Goal: Information Seeking & Learning: Learn about a topic

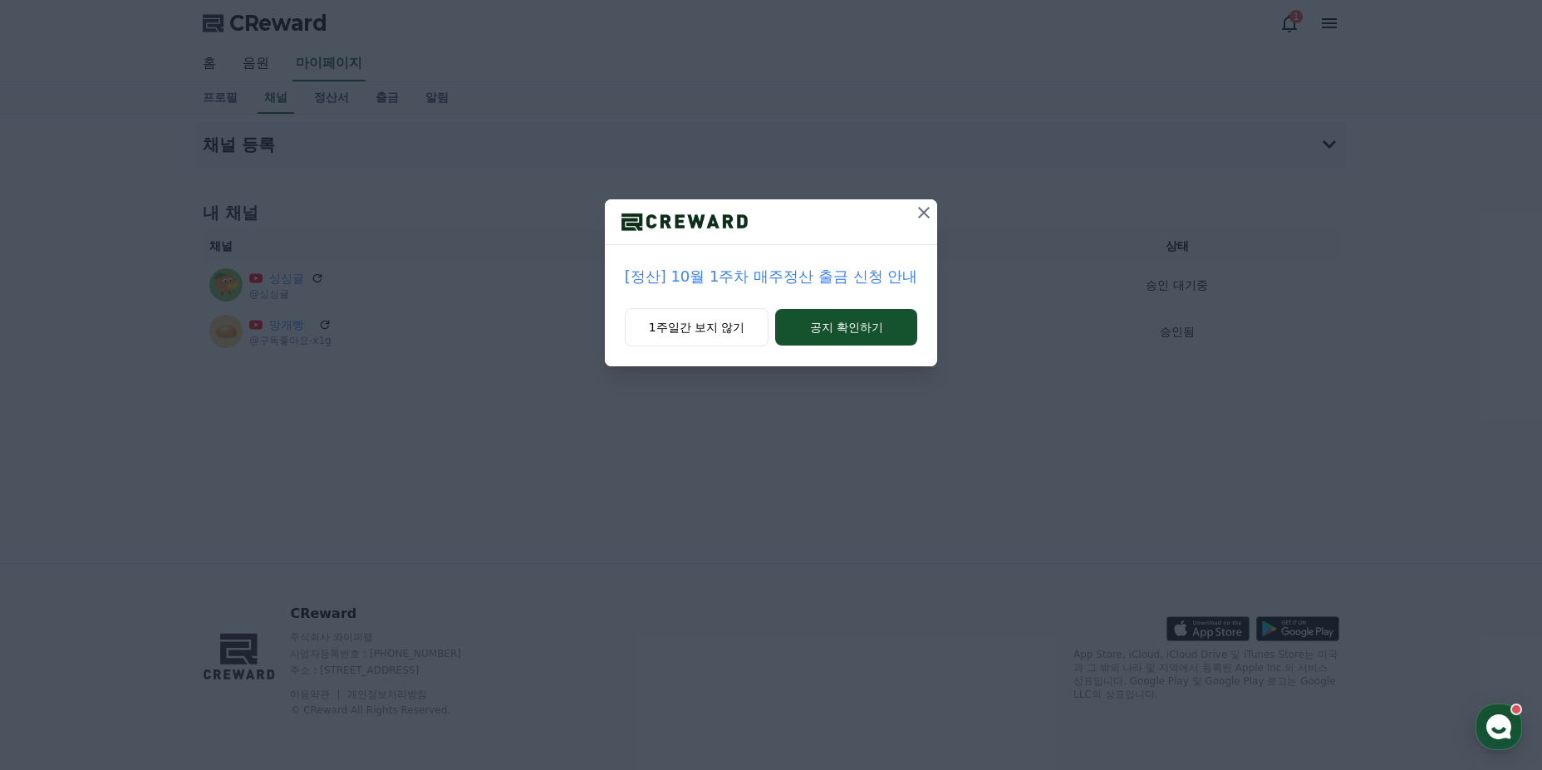
click at [925, 212] on icon at bounding box center [924, 213] width 12 height 12
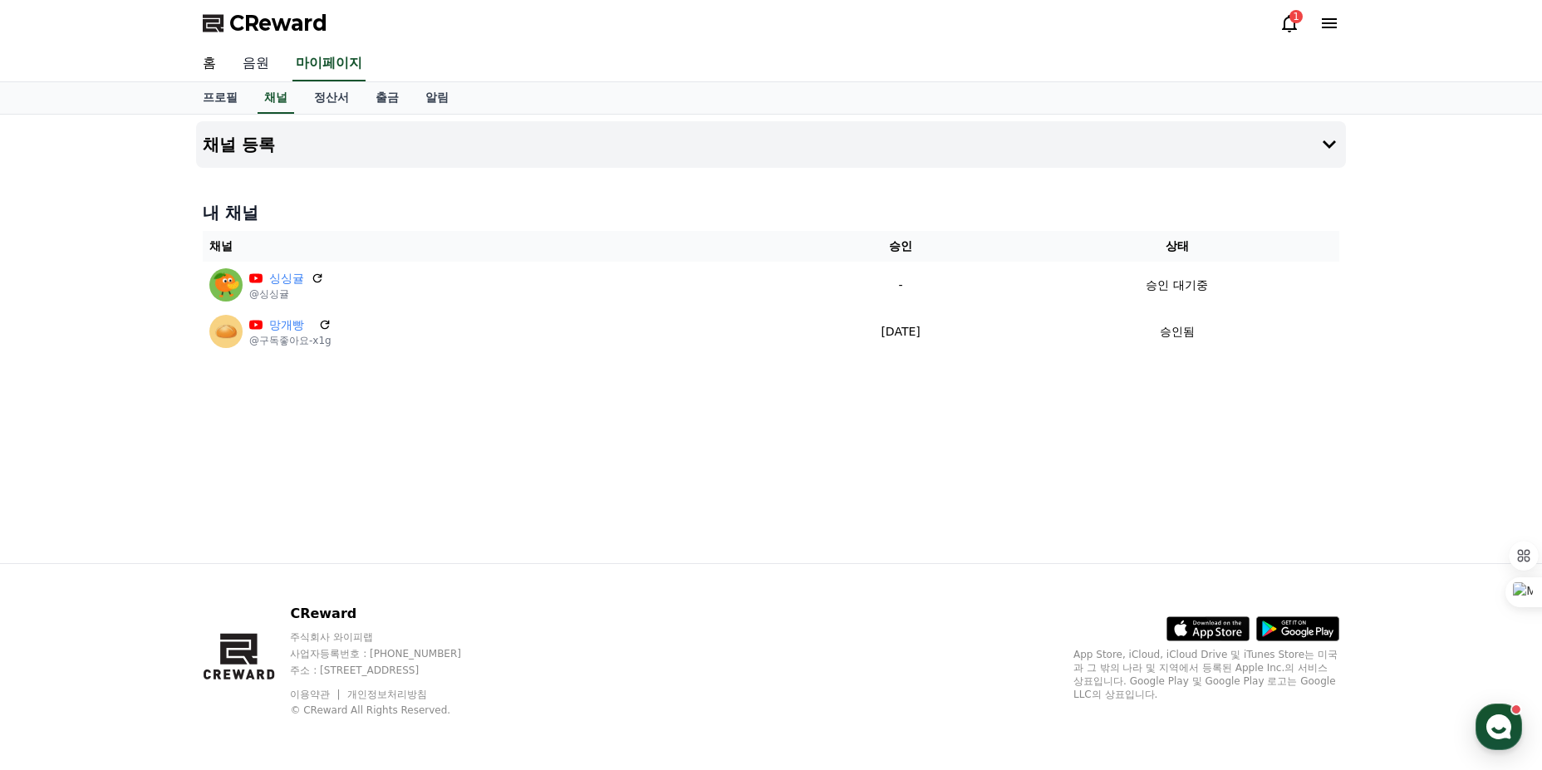
click at [257, 59] on link "음원" at bounding box center [255, 64] width 53 height 35
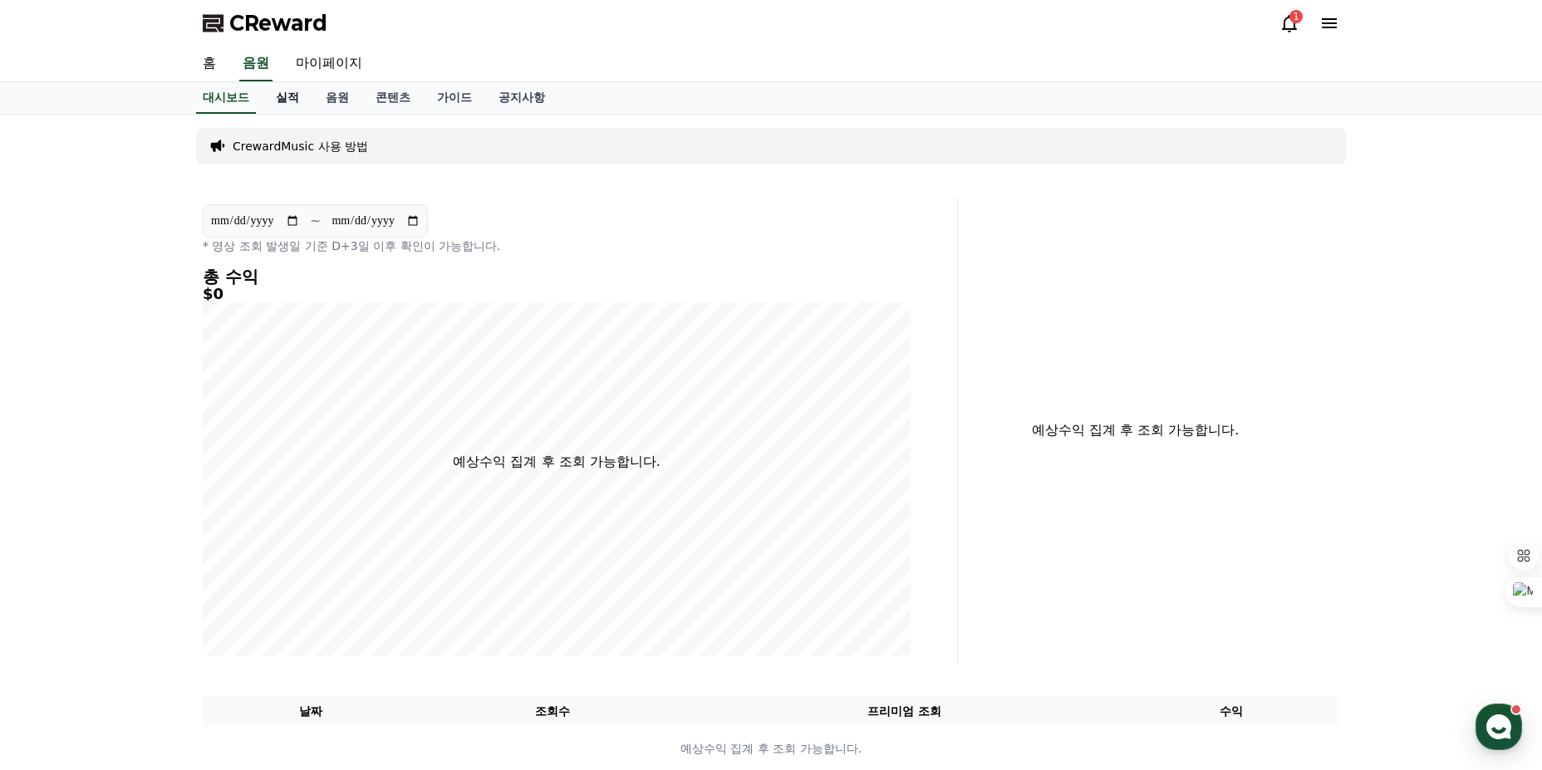
click at [292, 96] on link "실적" at bounding box center [288, 98] width 50 height 32
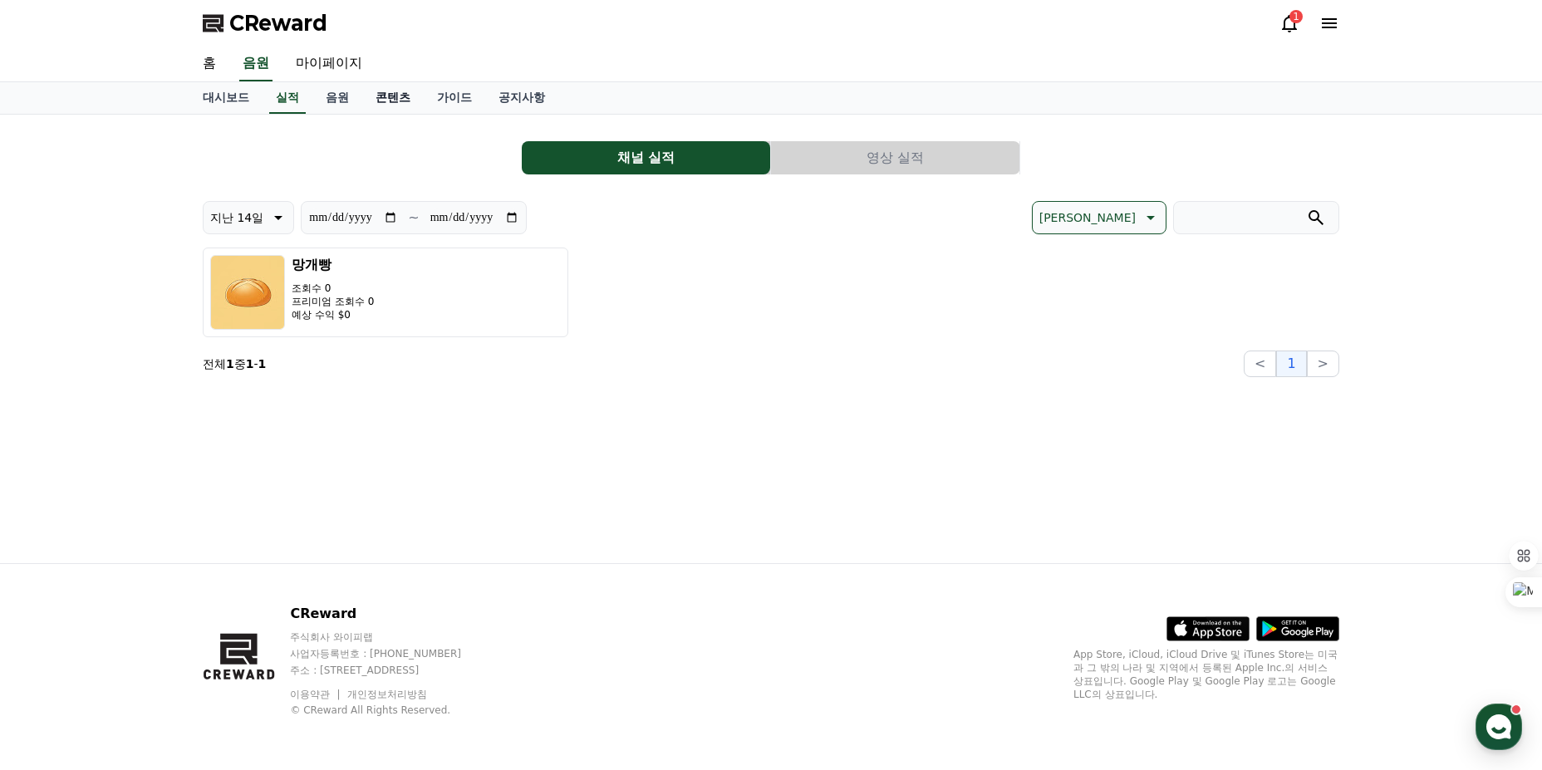
click at [381, 98] on link "콘텐츠" at bounding box center [392, 98] width 61 height 32
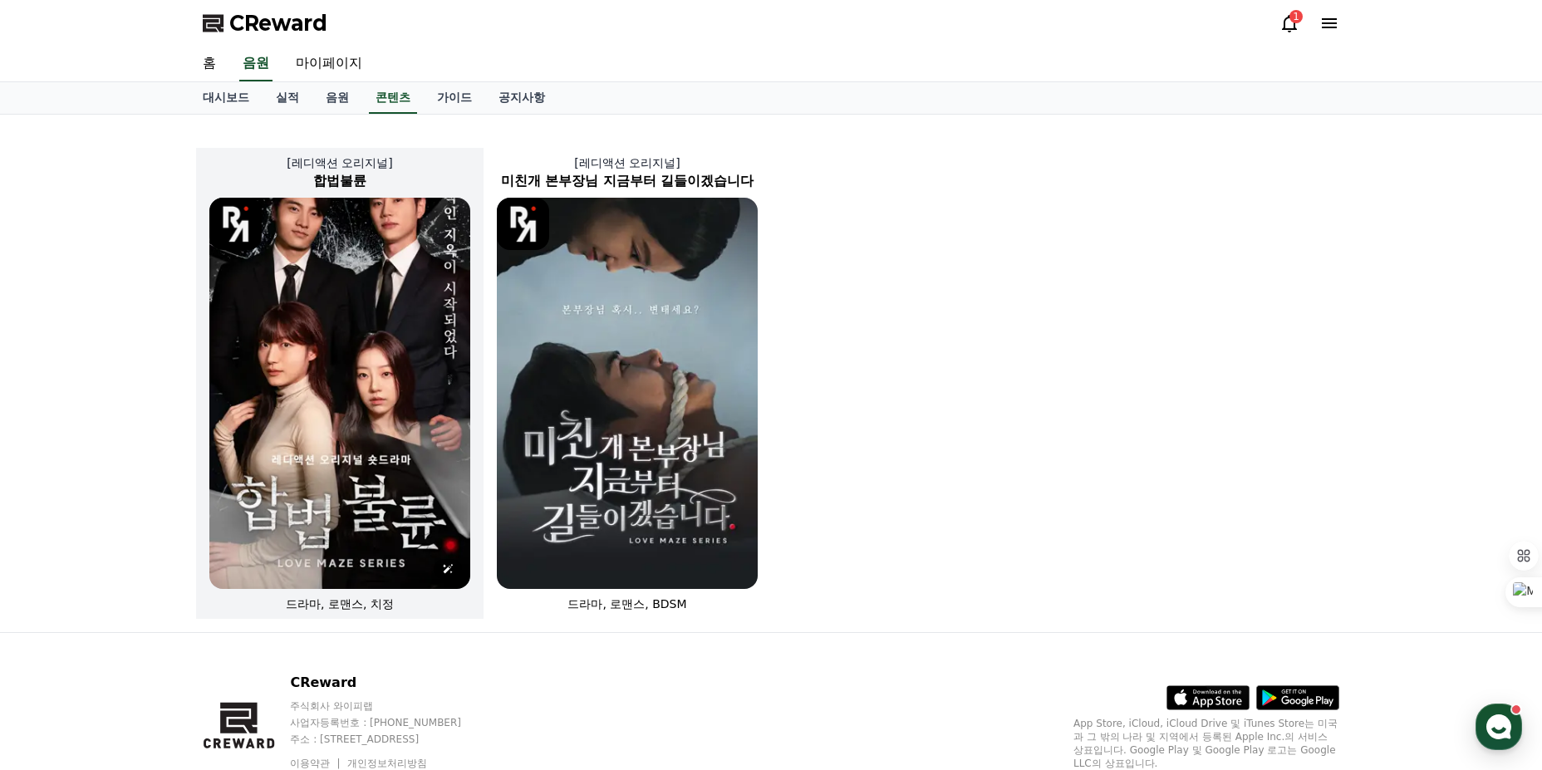
click at [423, 346] on img at bounding box center [339, 393] width 261 height 391
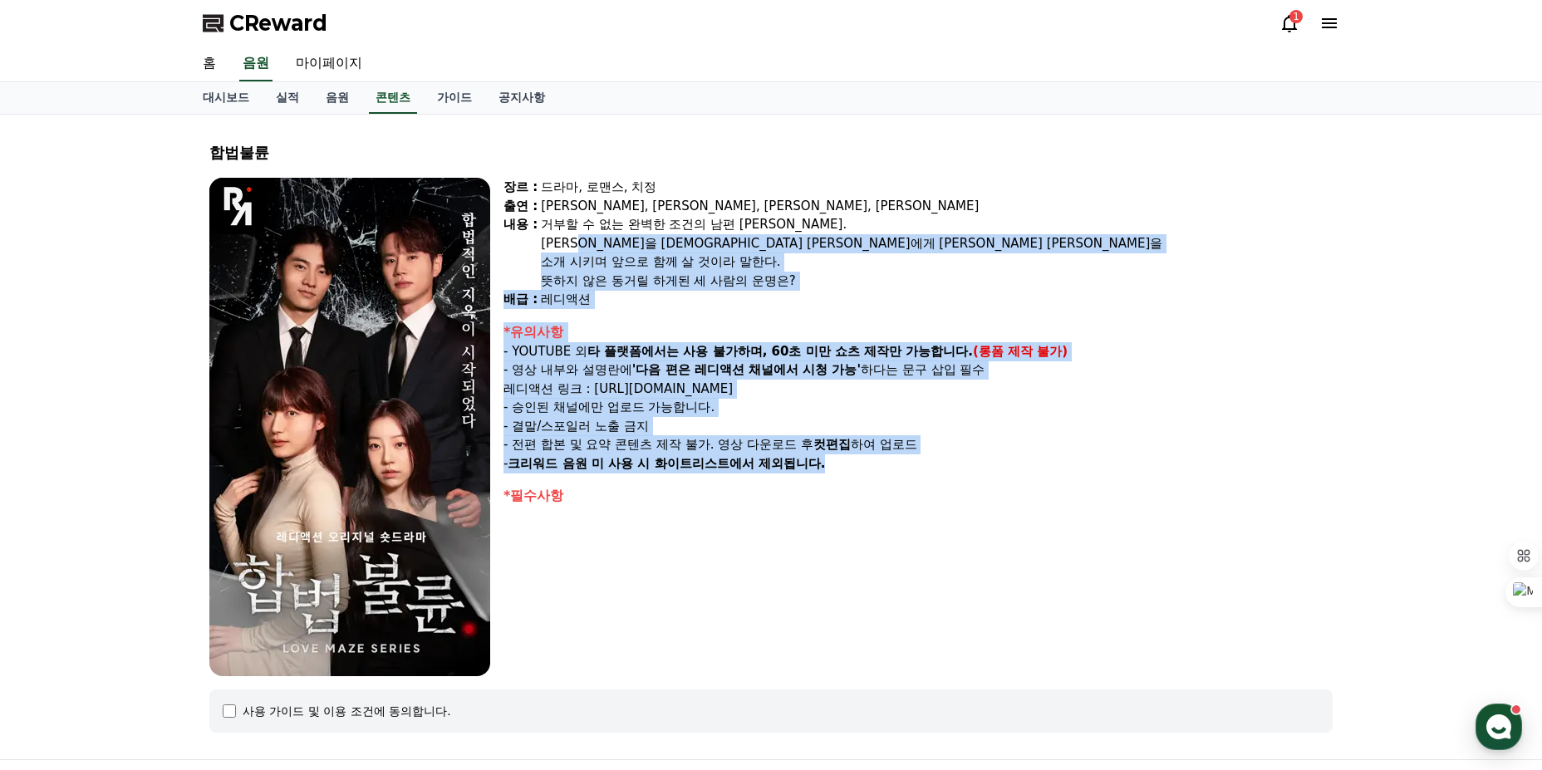
drag, startPoint x: 663, startPoint y: 293, endPoint x: 942, endPoint y: 454, distance: 321.9
click at [942, 454] on div "장르 : 드라마, 로맨스, 치정 출연 : [PERSON_NAME], [PERSON_NAME], [PERSON_NAME], [PERSON_NAM…" at bounding box center [917, 427] width 829 height 498
click at [942, 454] on p "- 크리워드 음원 미 사용 시 화이트리스트에서 제외됩니다." at bounding box center [917, 463] width 829 height 19
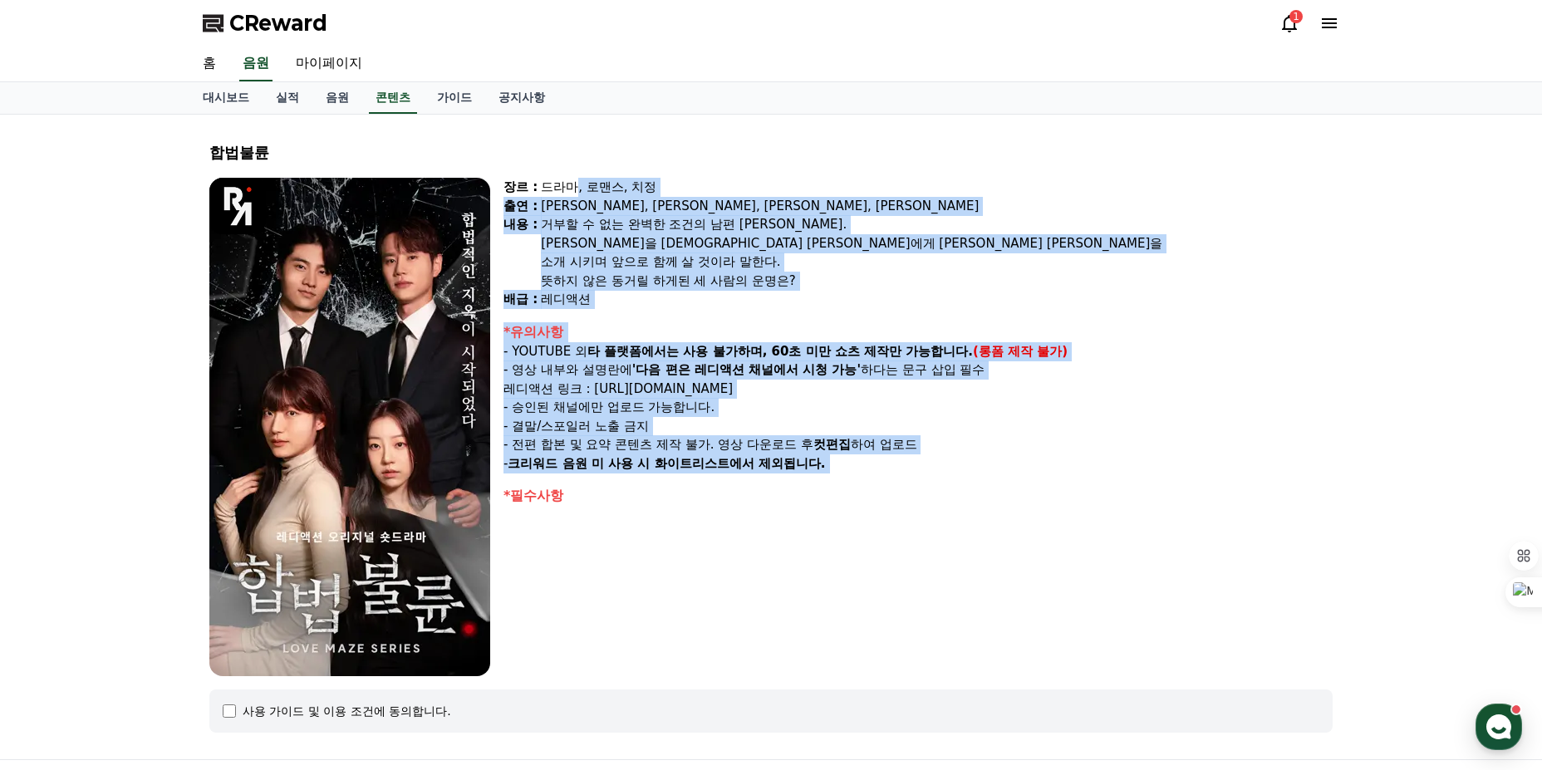
drag, startPoint x: 825, startPoint y: 399, endPoint x: 574, endPoint y: 181, distance: 332.1
click at [575, 183] on div "장르 : 드라마, 로맨스, 치정 출연 : [PERSON_NAME], [PERSON_NAME], [PERSON_NAME], [PERSON_NAM…" at bounding box center [917, 427] width 829 height 498
click at [574, 181] on div "드라마, 로맨스, 치정" at bounding box center [937, 187] width 792 height 19
drag, startPoint x: 570, startPoint y: 193, endPoint x: 993, endPoint y: 490, distance: 517.0
click at [993, 490] on div "장르 : 드라마, 로맨스, 치정 출연 : [PERSON_NAME], [PERSON_NAME], [PERSON_NAME], [PERSON_NAM…" at bounding box center [917, 427] width 829 height 498
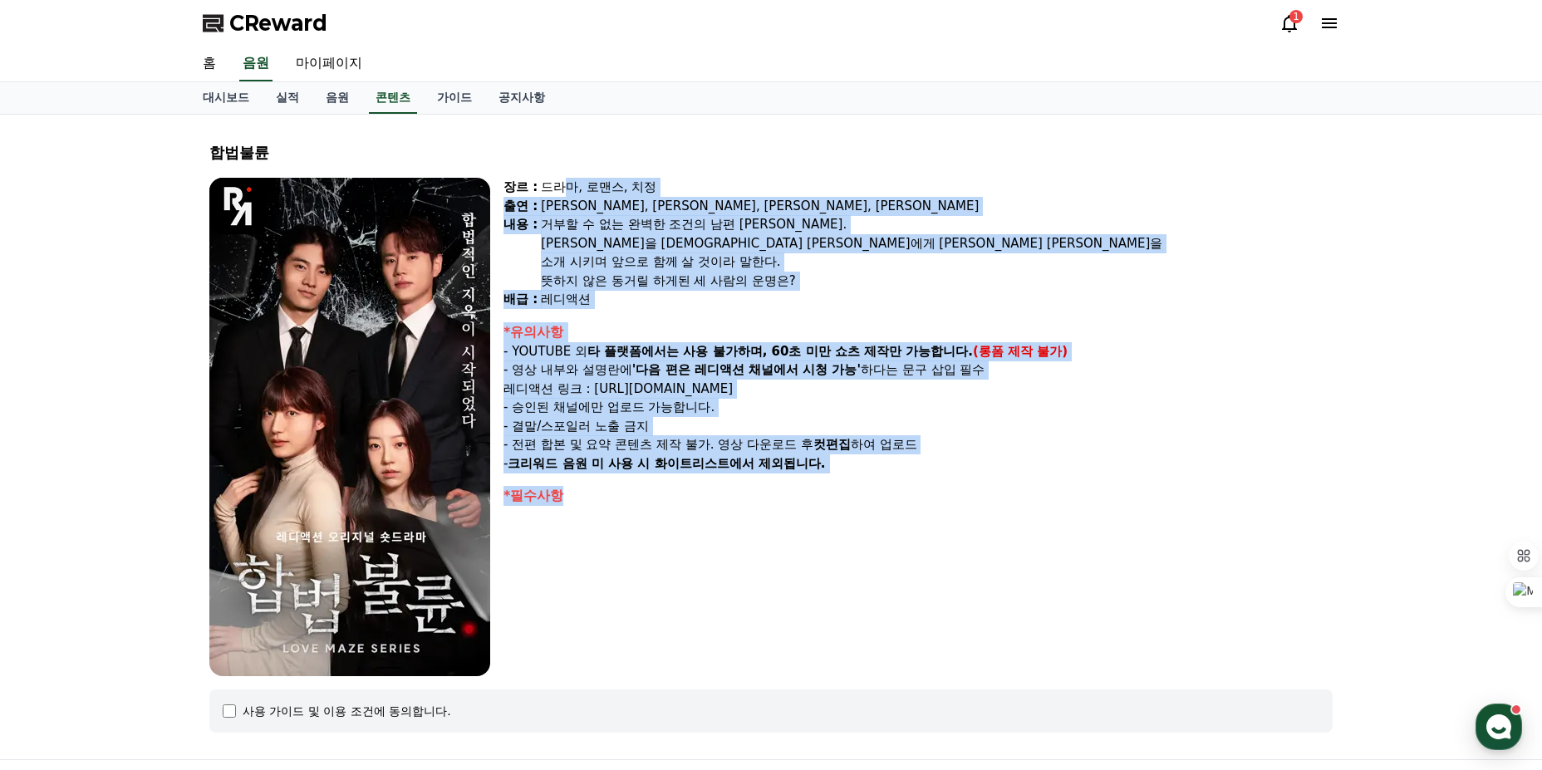
click at [993, 490] on div "*필수사항" at bounding box center [917, 496] width 829 height 20
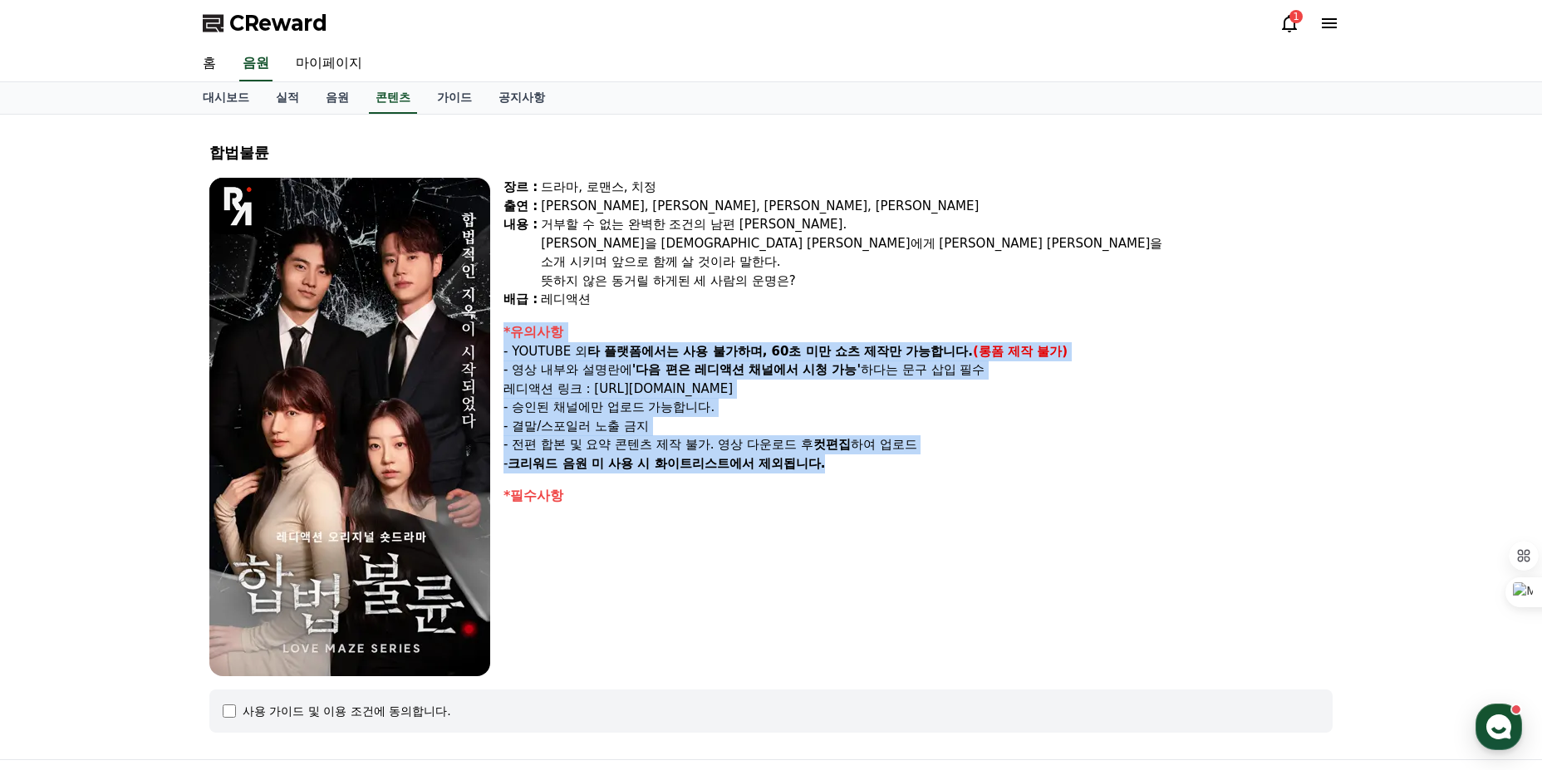
drag, startPoint x: 925, startPoint y: 472, endPoint x: 503, endPoint y: 333, distance: 444.2
click at [503, 333] on div "장르 : 드라마, 로맨스, 치정 출연 : [PERSON_NAME], [PERSON_NAME], [PERSON_NAME], [PERSON_NAM…" at bounding box center [770, 427] width 1123 height 498
drag, startPoint x: 503, startPoint y: 333, endPoint x: 927, endPoint y: 470, distance: 446.1
click at [927, 470] on div "장르 : 드라마, 로맨스, 치정 출연 : [PERSON_NAME], [PERSON_NAME], [PERSON_NAME], [PERSON_NAM…" at bounding box center [770, 427] width 1123 height 498
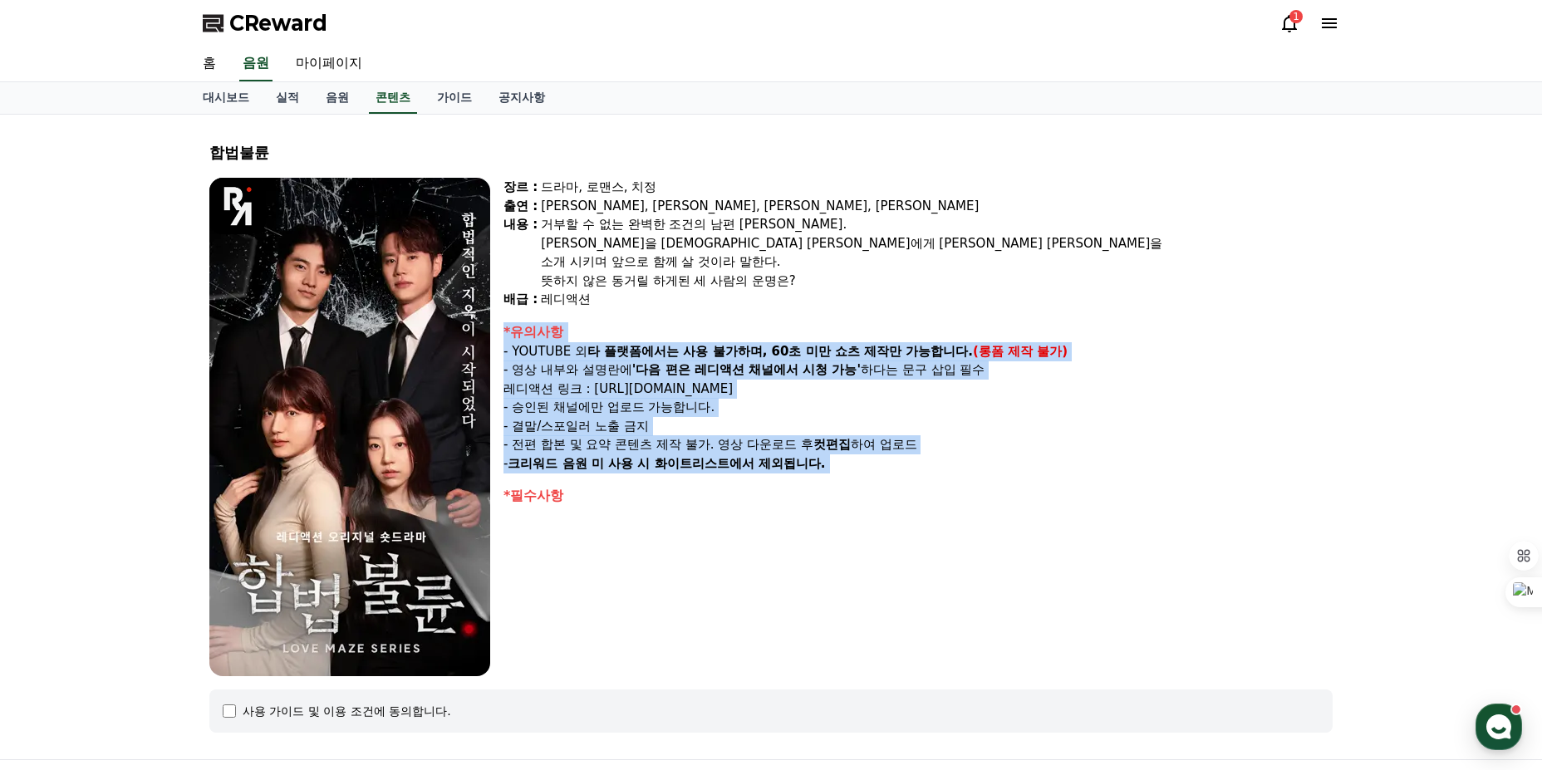
click at [928, 470] on p "- 크리워드 음원 미 사용 시 화이트리스트에서 제외됩니다." at bounding box center [917, 463] width 829 height 19
drag, startPoint x: 794, startPoint y: 408, endPoint x: 528, endPoint y: 326, distance: 278.0
click at [528, 326] on div "*유의사항 - YOUTUBE 외 타 플랫폼에서는 사용 불가하며, 60초 미만 쇼츠 제작만 가능합니다. (롱폼 제작 불가) - 영상 내부와 설명…" at bounding box center [917, 397] width 829 height 151
click at [528, 326] on div "*유의사항" at bounding box center [917, 332] width 829 height 20
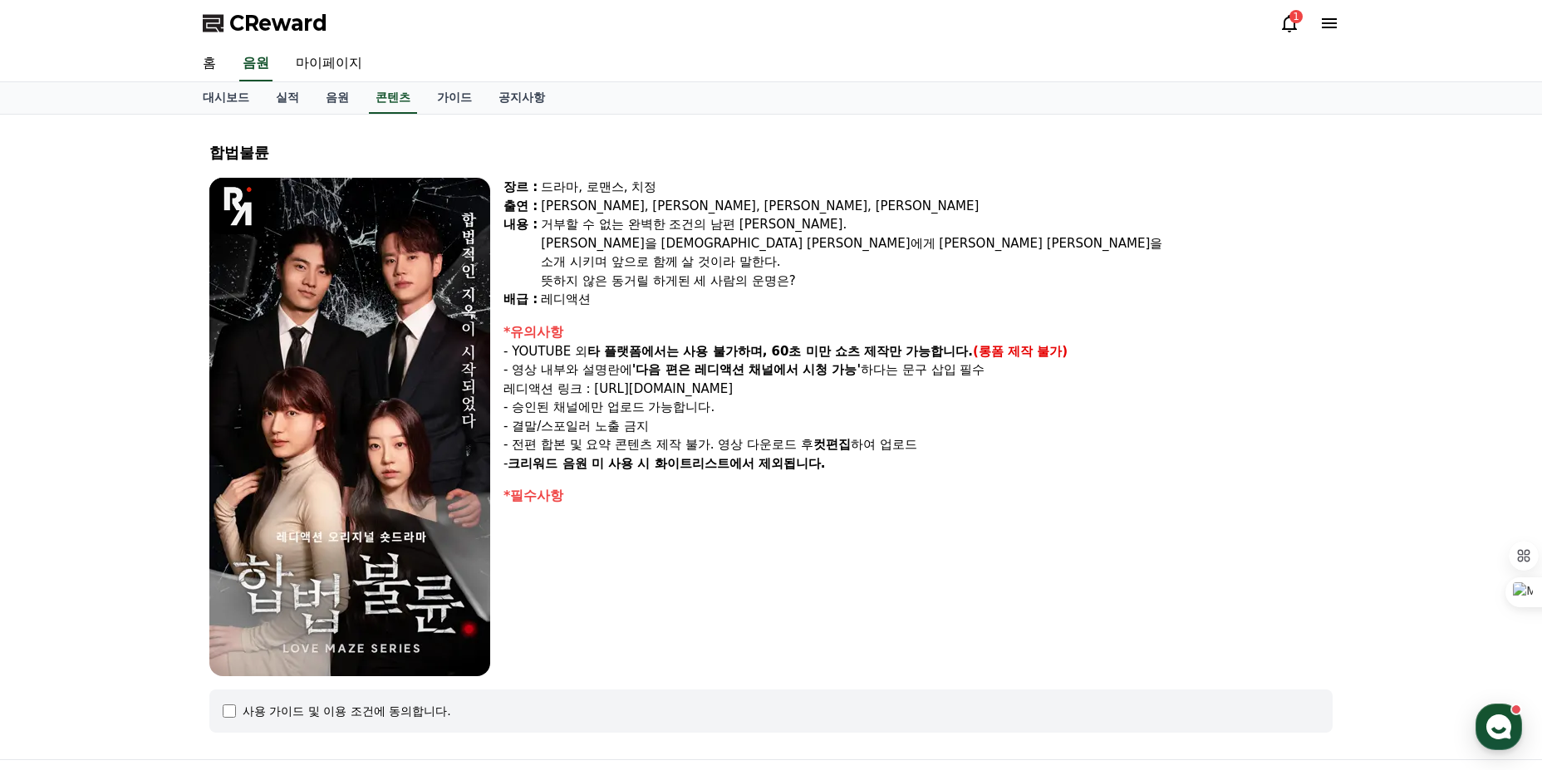
click at [1283, 12] on div "1" at bounding box center [1309, 23] width 60 height 27
click at [1283, 19] on icon at bounding box center [1289, 23] width 20 height 20
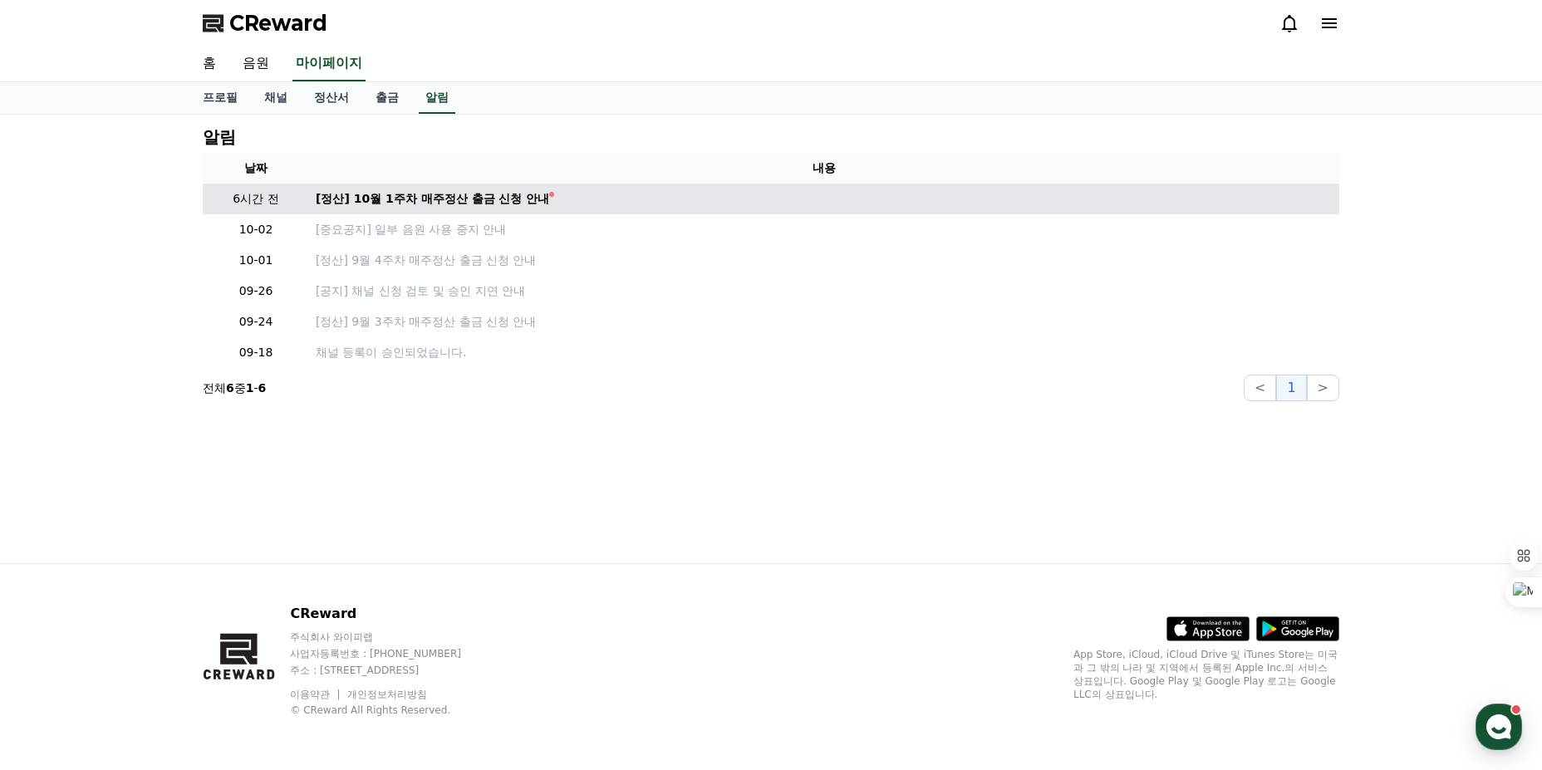
click at [434, 208] on td "[정산] 10월 1주차 매주정산 출금 신청 안내" at bounding box center [824, 199] width 1030 height 31
click at [431, 196] on div "[정산] 10월 1주차 매주정산 출금 신청 안내" at bounding box center [432, 198] width 233 height 17
